Goal: Task Accomplishment & Management: Manage account settings

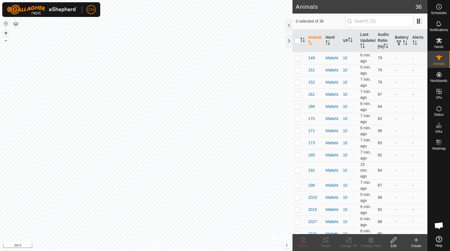
click at [5, 33] on button "+" at bounding box center [6, 33] width 7 height 7
click at [440, 11] on span "Schedules" at bounding box center [439, 12] width 16 height 3
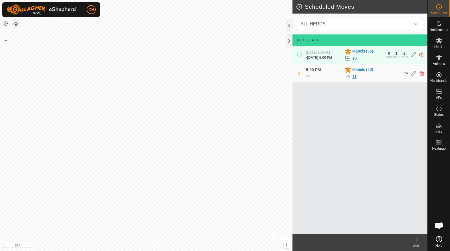
click at [354, 80] on link "11" at bounding box center [354, 77] width 5 height 6
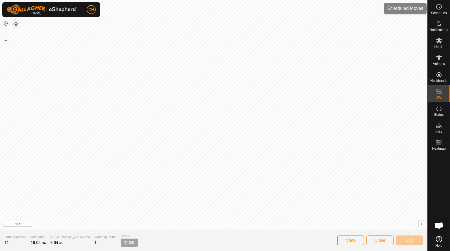
click at [440, 8] on icon at bounding box center [438, 6] width 7 height 7
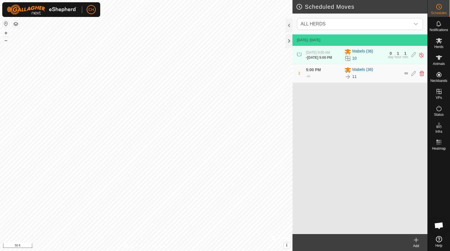
click at [416, 240] on icon at bounding box center [416, 240] width 4 height 0
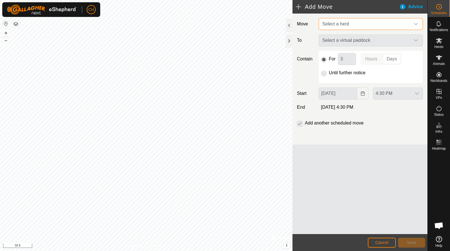
click at [334, 21] on span "Select a herd" at bounding box center [365, 23] width 90 height 11
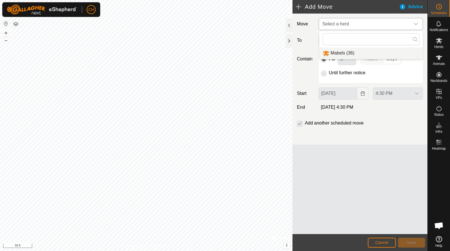
click at [338, 51] on li "Mabels (36)" at bounding box center [371, 53] width 104 height 12
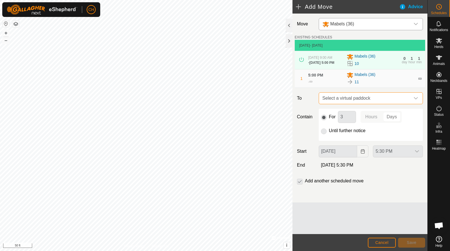
click at [341, 104] on span "Select a virtual paddock" at bounding box center [365, 98] width 90 height 11
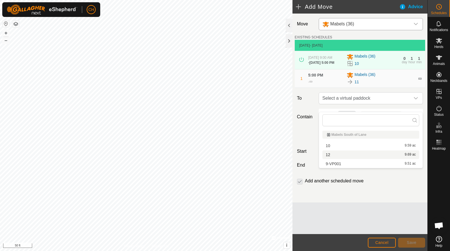
click at [340, 155] on li "12 9.69 ac" at bounding box center [370, 154] width 97 height 8
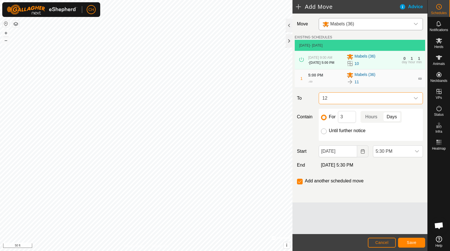
click at [323, 134] on input "Until further notice" at bounding box center [324, 131] width 6 height 6
radio input "true"
checkbox input "false"
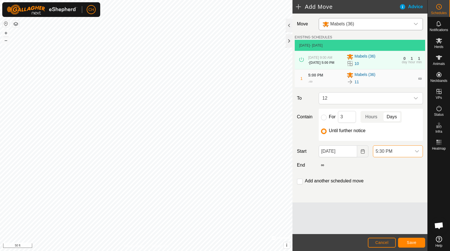
click at [385, 157] on span "5:30 PM" at bounding box center [392, 151] width 38 height 11
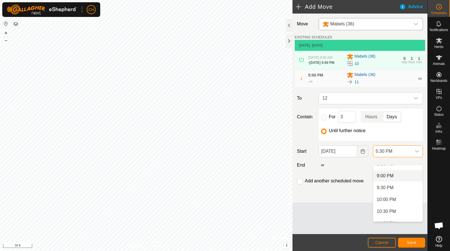
scroll to position [496, 0]
click at [388, 209] on li "10:30 PM" at bounding box center [397, 208] width 49 height 11
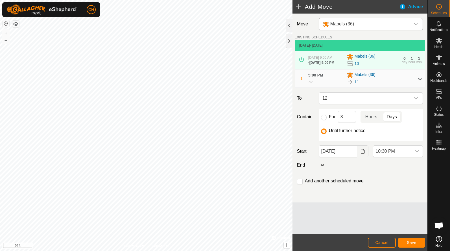
click at [410, 243] on span "Save" at bounding box center [412, 242] width 10 height 5
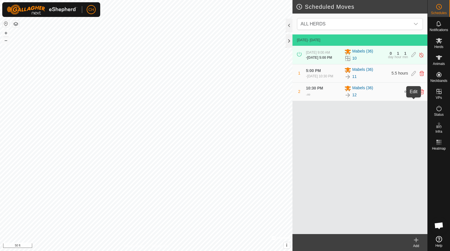
click at [413, 94] on icon at bounding box center [413, 91] width 5 height 5
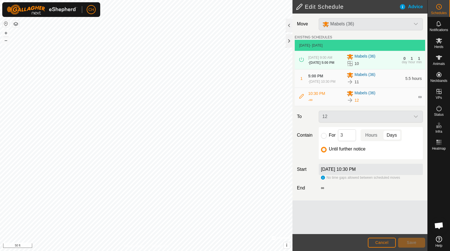
click at [389, 245] on button "Cancel" at bounding box center [382, 243] width 28 height 10
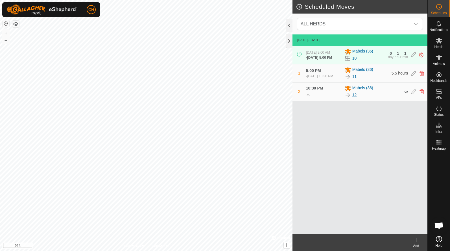
click at [355, 98] on link "12" at bounding box center [354, 95] width 5 height 6
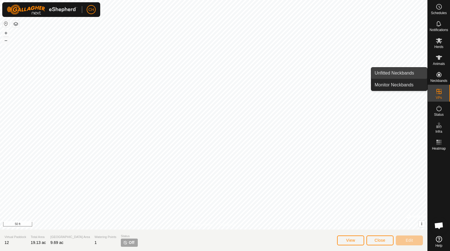
click at [393, 76] on link "Unfitted Neckbands" at bounding box center [399, 72] width 56 height 11
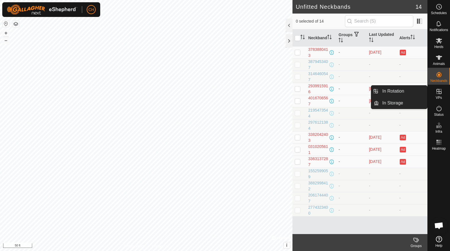
click at [409, 95] on link "In Rotation" at bounding box center [403, 90] width 48 height 11
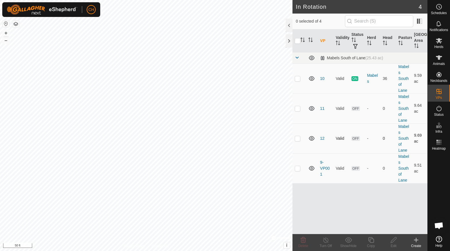
click at [300, 138] on p-checkbox at bounding box center [298, 138] width 6 height 5
checkbox input "true"
click at [372, 239] on icon at bounding box center [370, 239] width 7 height 7
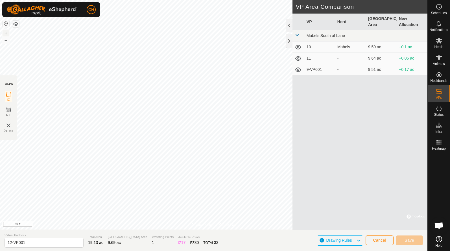
click at [7, 32] on button "+" at bounding box center [6, 33] width 7 height 7
click at [48, 242] on input "12-VP001" at bounding box center [44, 243] width 79 height 10
type input "13"
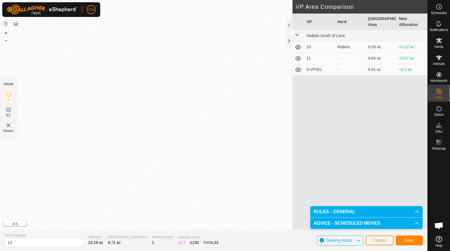
click at [418, 242] on button "Save" at bounding box center [409, 240] width 27 height 10
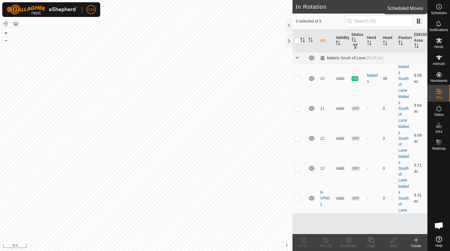
click at [438, 13] on span "Schedules" at bounding box center [439, 12] width 16 height 3
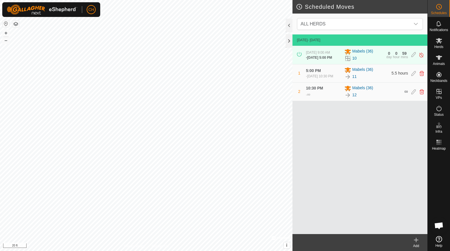
click at [415, 240] on icon at bounding box center [416, 240] width 4 height 0
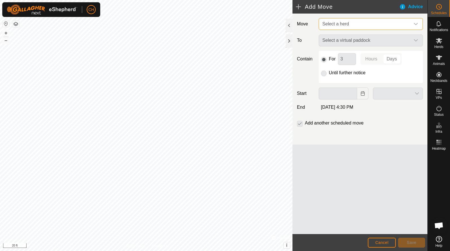
click at [339, 26] on span "Select a herd" at bounding box center [335, 23] width 27 height 5
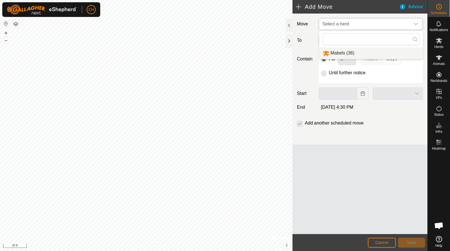
click at [335, 51] on li "Mabels (36)" at bounding box center [371, 53] width 104 height 12
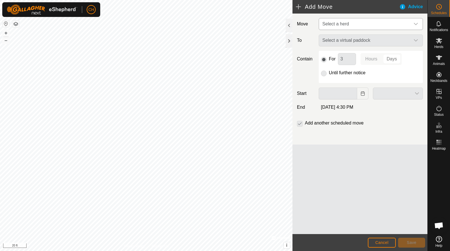
type input "[DATE]"
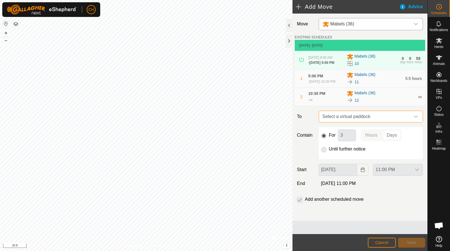
click at [345, 122] on span "Select a virtual paddock" at bounding box center [365, 116] width 90 height 11
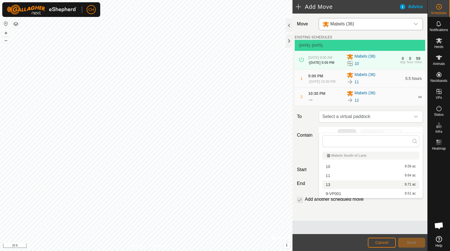
click at [341, 182] on li "13 9.71 ac" at bounding box center [370, 184] width 97 height 8
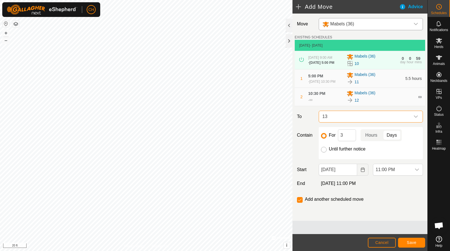
click at [325, 152] on input "Until further notice" at bounding box center [324, 150] width 6 height 6
radio input "true"
checkbox input "false"
click at [396, 175] on span "11:00 PM" at bounding box center [392, 169] width 38 height 11
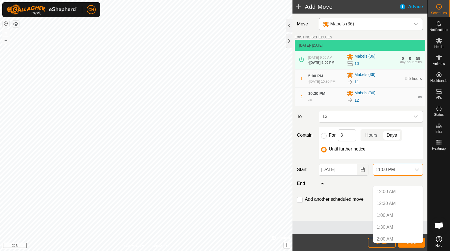
scroll to position [500, 0]
click at [396, 175] on span "11:00 PM" at bounding box center [392, 169] width 38 height 11
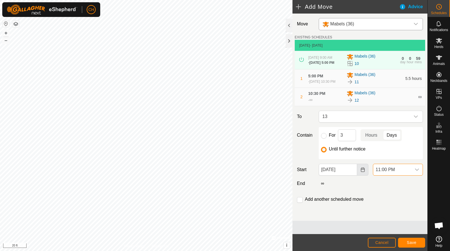
click at [362, 172] on icon "Choose Date" at bounding box center [362, 169] width 5 height 5
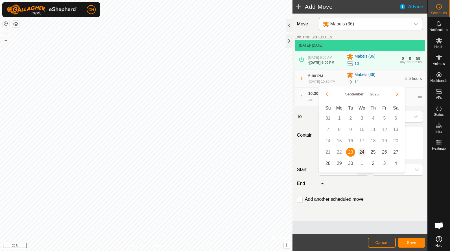
click at [362, 153] on span "24" at bounding box center [361, 152] width 9 height 9
type input "[DATE]"
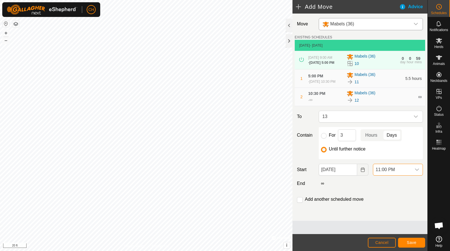
click at [401, 175] on span "11:00 PM" at bounding box center [392, 169] width 38 height 11
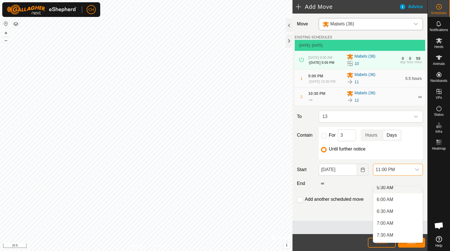
scroll to position [135, 0]
click at [398, 222] on li "7:00 AM" at bounding box center [397, 222] width 49 height 11
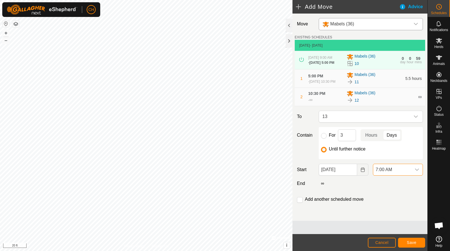
click at [409, 244] on span "Save" at bounding box center [412, 242] width 10 height 5
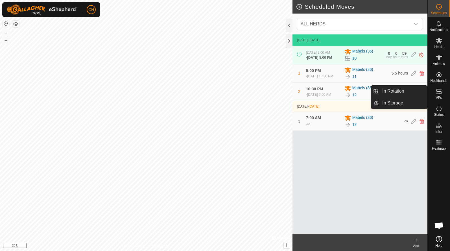
click at [438, 93] on icon at bounding box center [438, 91] width 7 height 7
click at [413, 93] on link "In Rotation" at bounding box center [403, 90] width 48 height 11
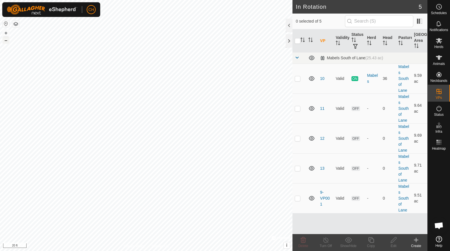
click at [5, 41] on button "–" at bounding box center [6, 40] width 7 height 7
